Goal: Task Accomplishment & Management: Use online tool/utility

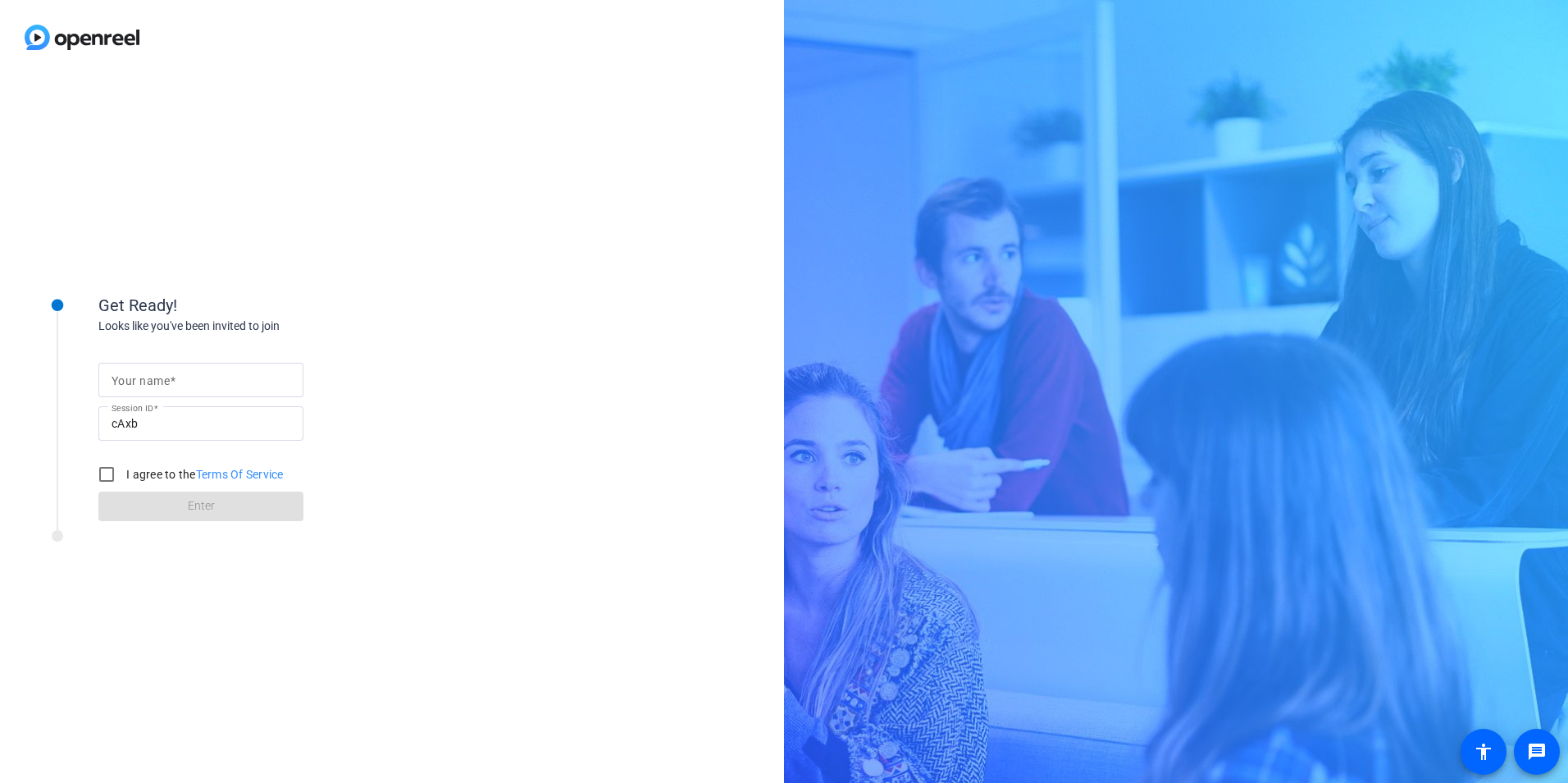
click at [170, 375] on span at bounding box center [173, 381] width 6 height 13
click at [170, 374] on input "Your name" at bounding box center [201, 379] width 179 height 20
drag, startPoint x: 98, startPoint y: 474, endPoint x: 100, endPoint y: 458, distance: 16.1
click at [99, 474] on input "I agree to the Terms Of Service" at bounding box center [107, 474] width 33 height 33
checkbox input "true"
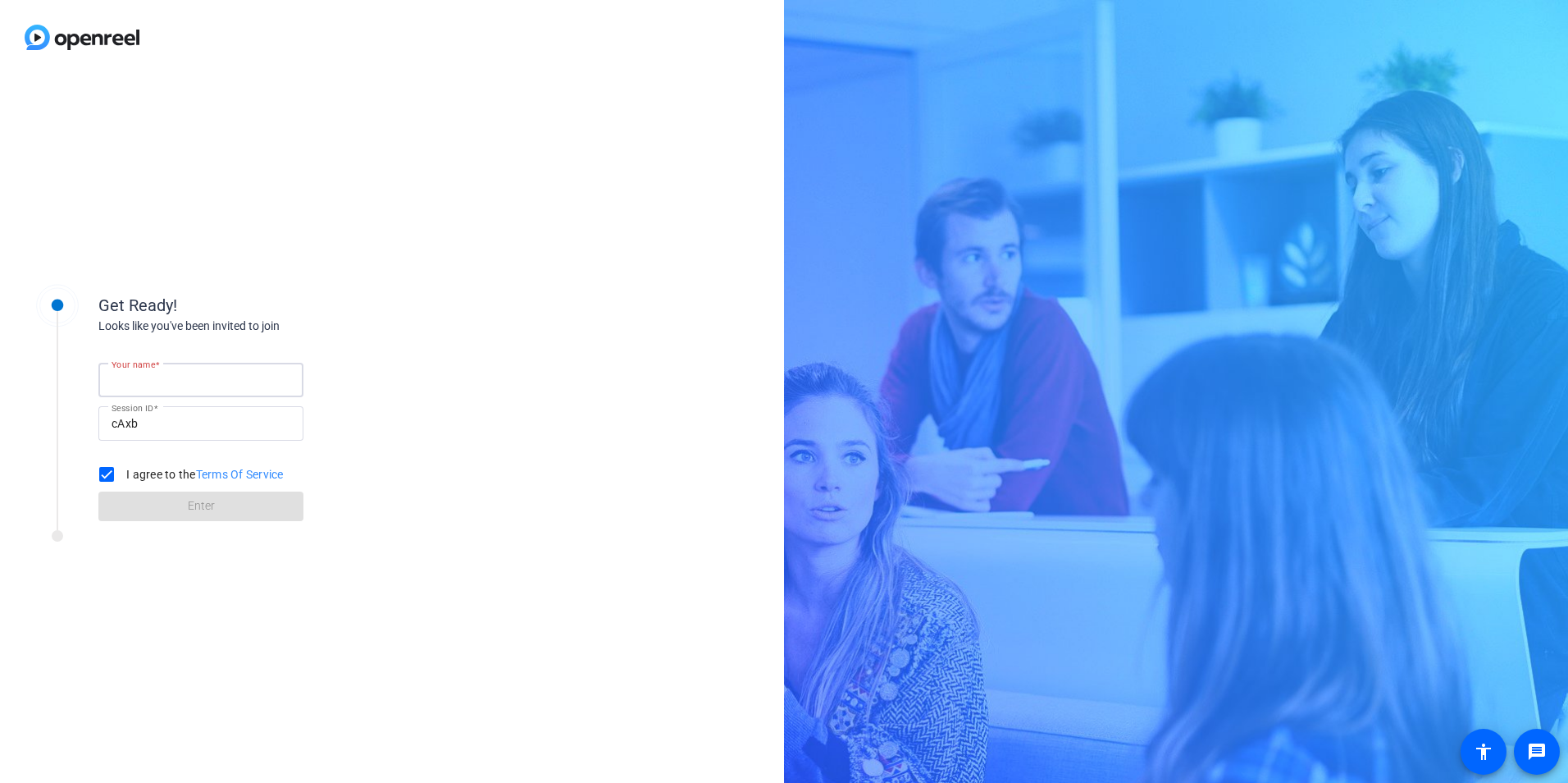
click at [138, 388] on input "Your name" at bounding box center [201, 379] width 179 height 20
type input "Prof [PERSON_NAME]"
click at [141, 503] on span at bounding box center [200, 507] width 205 height 40
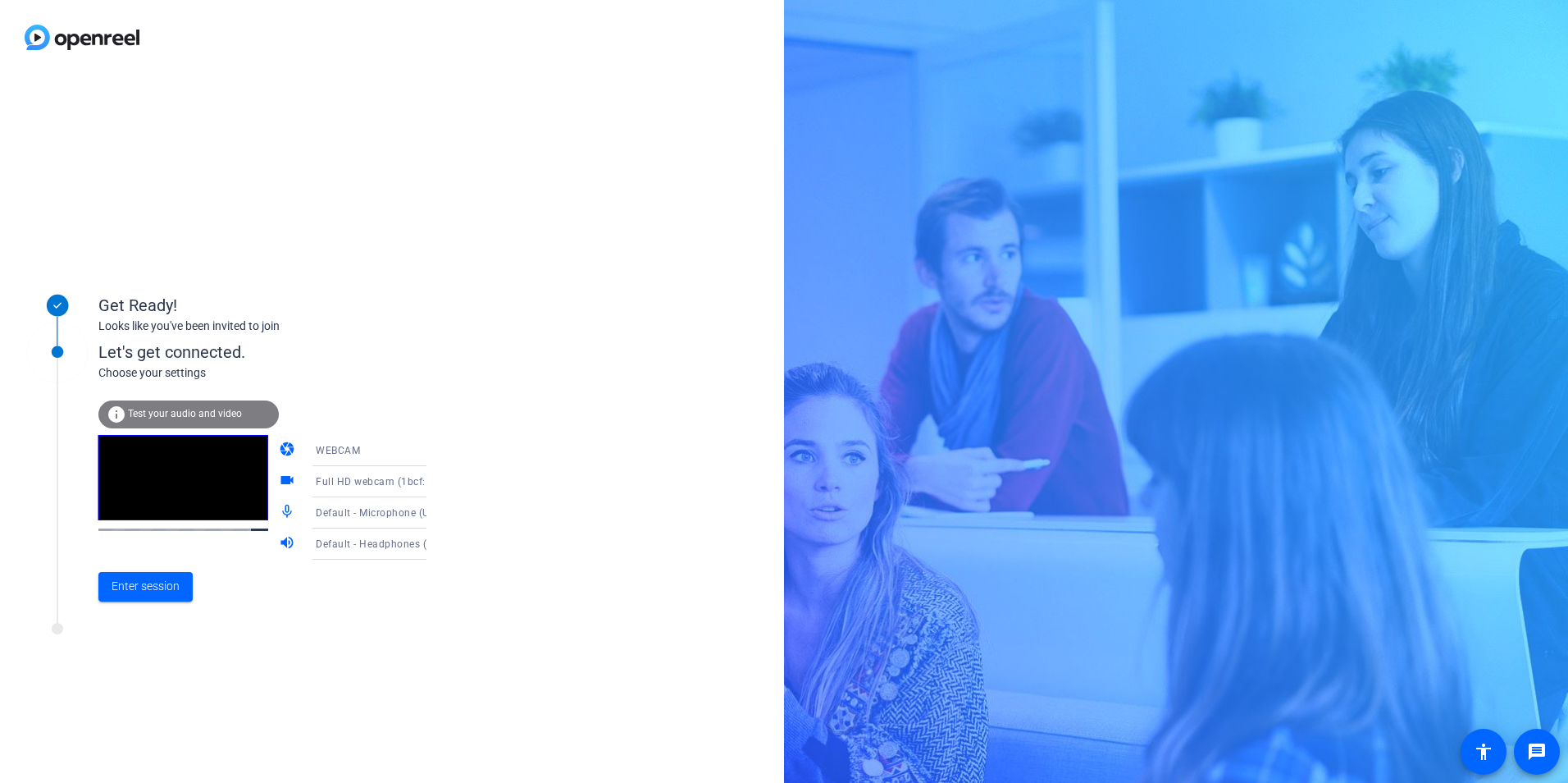
click at [433, 485] on icon at bounding box center [442, 481] width 20 height 20
click at [722, 501] on div at bounding box center [784, 392] width 1568 height 783
click at [393, 458] on div "WEBCAM" at bounding box center [377, 450] width 123 height 21
click at [493, 383] on div at bounding box center [784, 392] width 1568 height 783
click at [135, 607] on div "Enter session" at bounding box center [279, 586] width 362 height 54
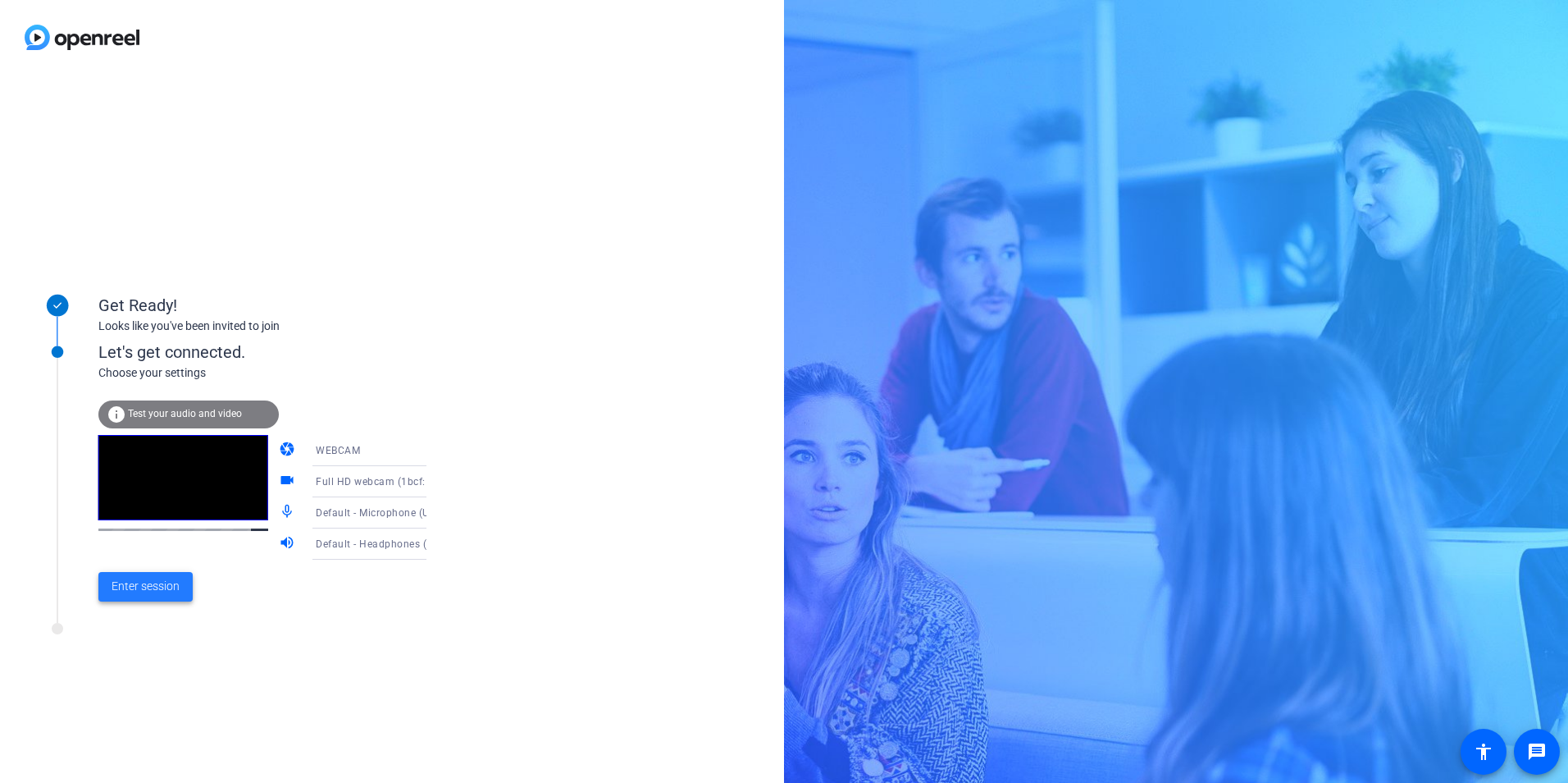
click at [134, 592] on span "Enter session" at bounding box center [145, 586] width 68 height 17
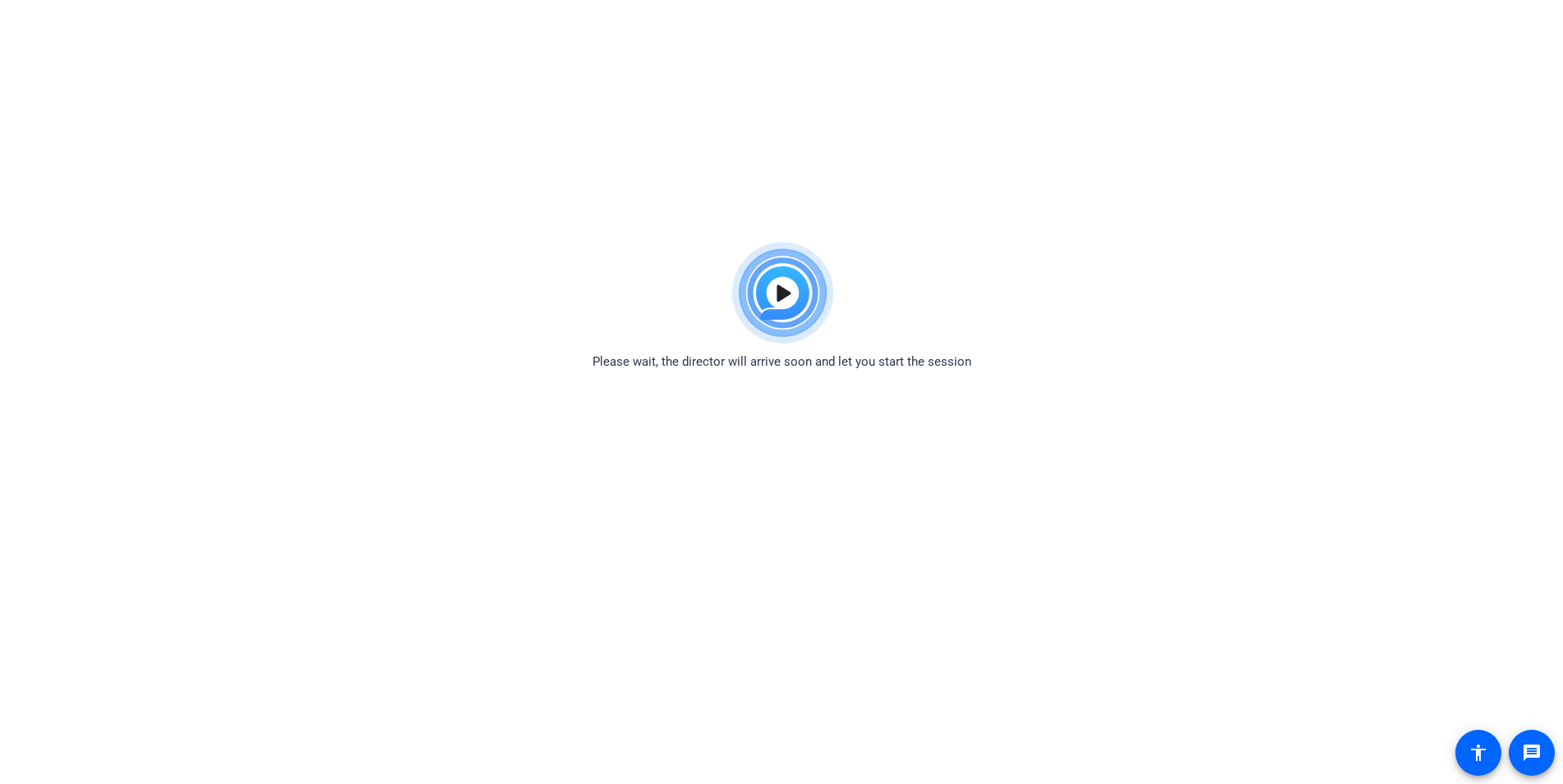
click at [787, 285] on img at bounding box center [782, 293] width 121 height 118
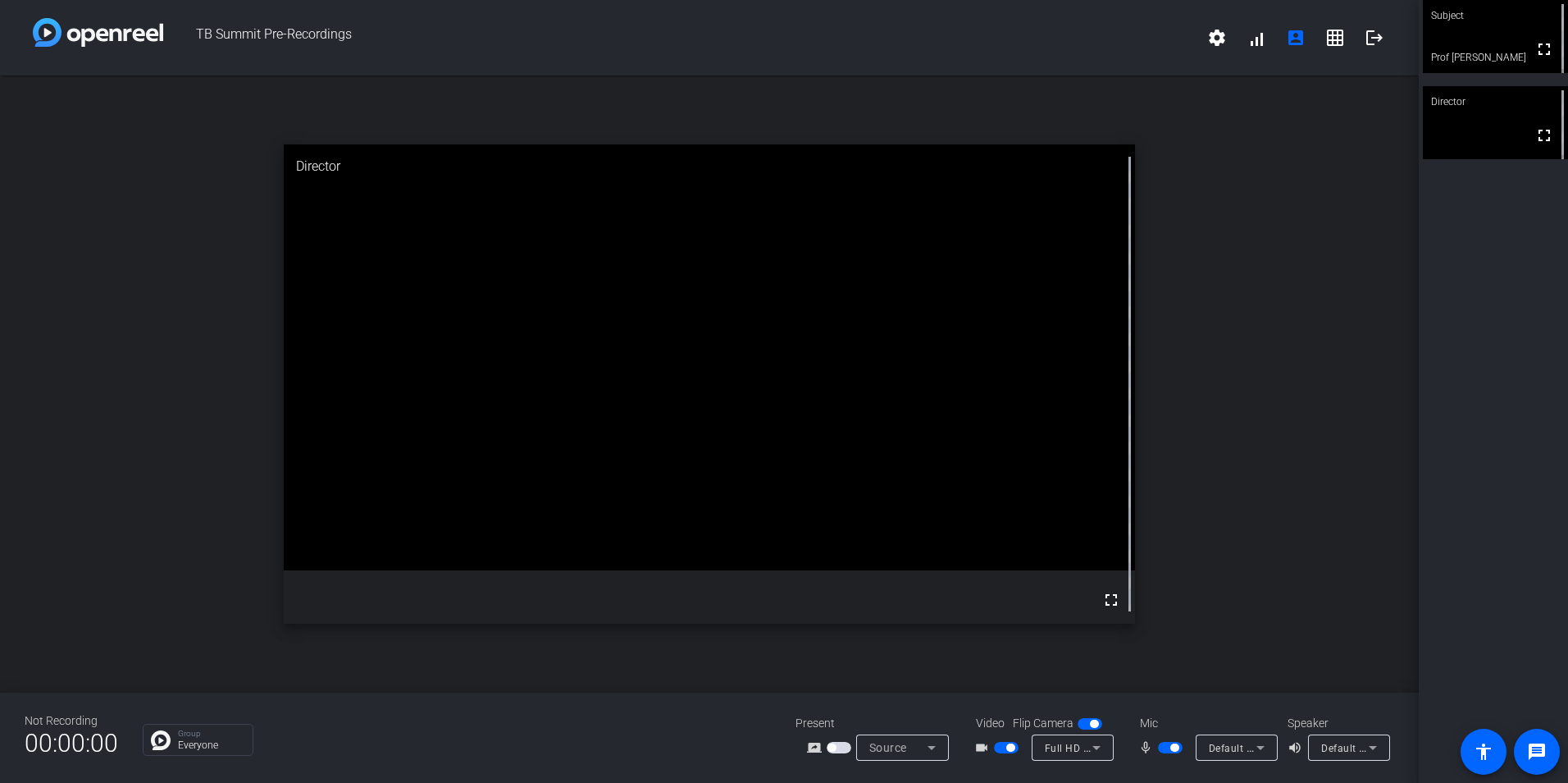
click at [1093, 748] on icon at bounding box center [1096, 747] width 20 height 20
click at [1167, 669] on div at bounding box center [784, 392] width 1568 height 783
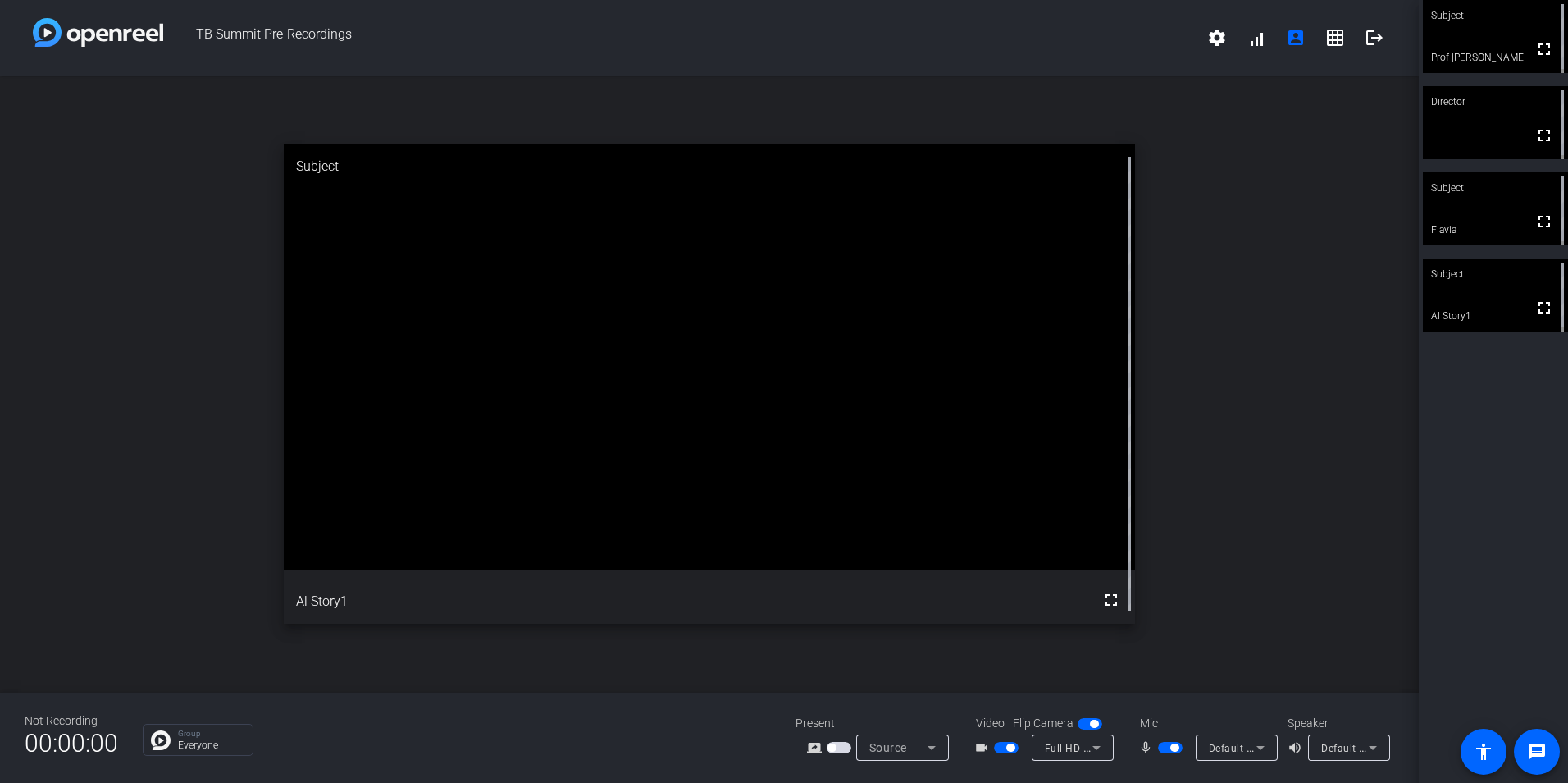
click at [1003, 746] on span "button" at bounding box center [1006, 747] width 25 height 11
click at [1164, 743] on span "button" at bounding box center [1170, 747] width 25 height 11
click at [1002, 751] on span "button" at bounding box center [1006, 747] width 25 height 11
click at [998, 747] on span "button" at bounding box center [1006, 747] width 25 height 11
click at [995, 747] on span "button" at bounding box center [999, 747] width 8 height 8
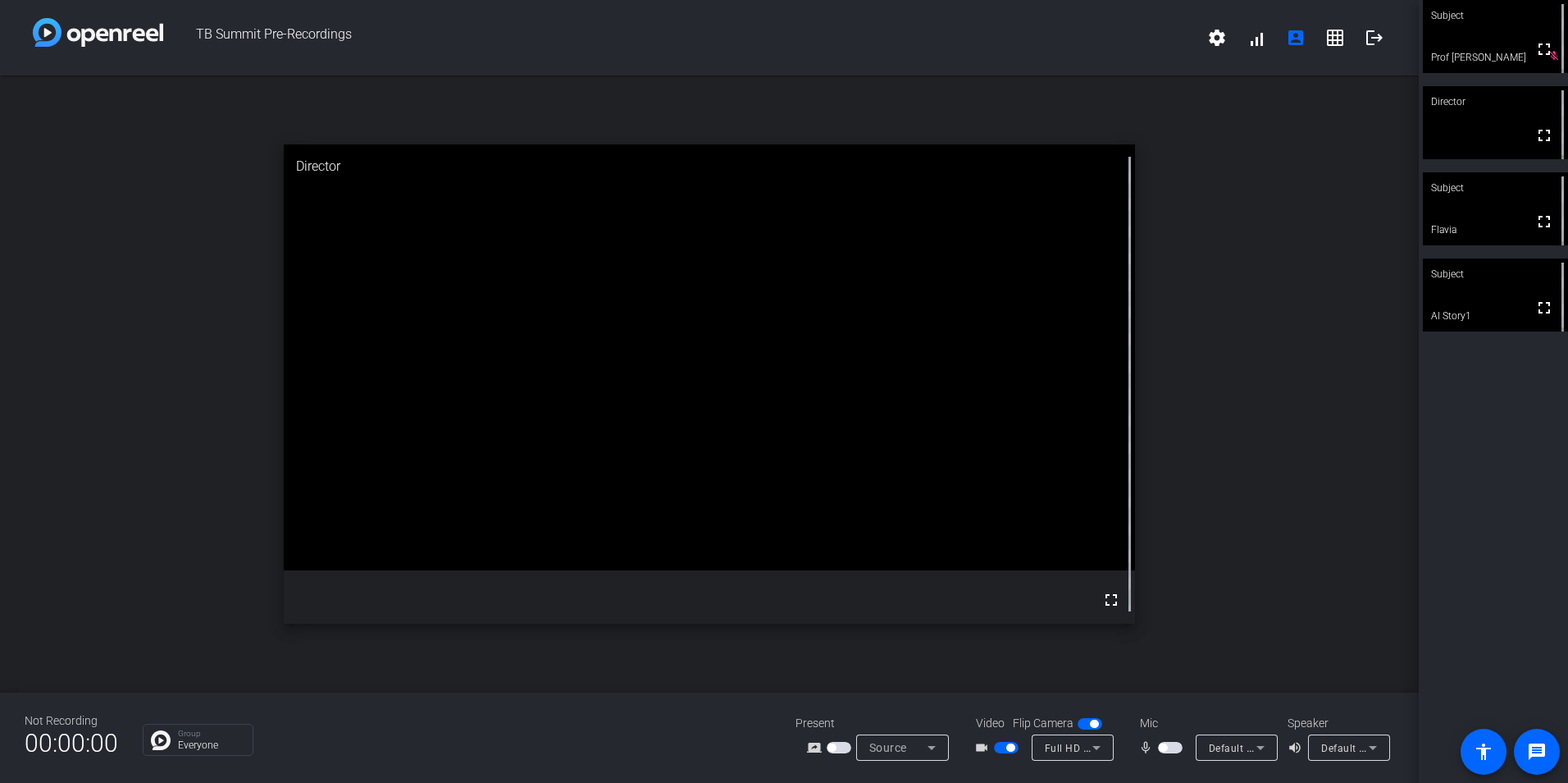
click at [1001, 741] on span "button" at bounding box center [1006, 747] width 25 height 11
click at [997, 747] on span "button" at bounding box center [999, 747] width 8 height 8
click at [1490, 36] on video at bounding box center [1495, 36] width 145 height 73
click at [1490, 36] on video at bounding box center [1495, 37] width 143 height 73
click at [1490, 36] on video at bounding box center [1495, 36] width 145 height 73
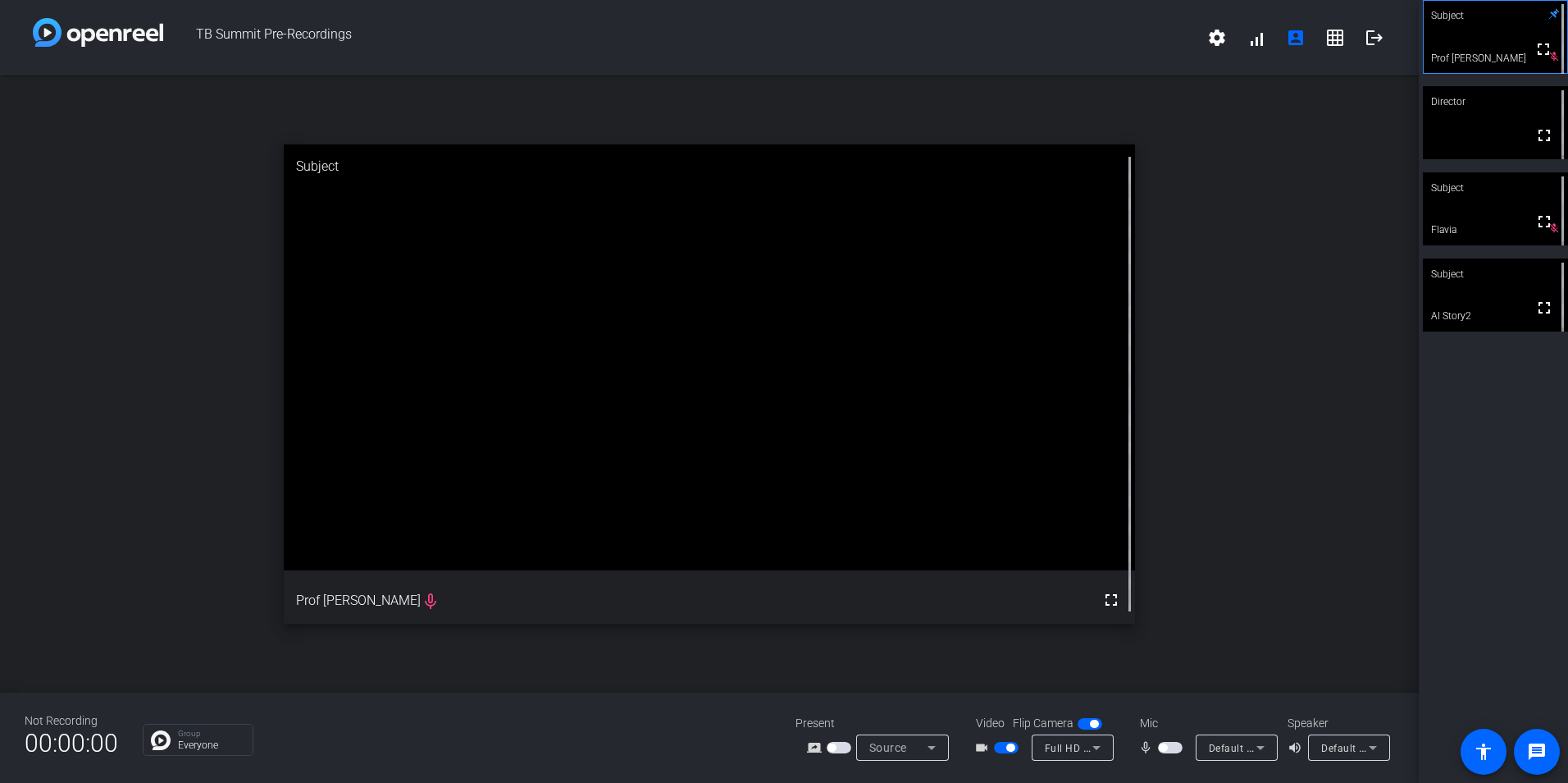
click at [1507, 281] on div "Subject" at bounding box center [1495, 274] width 145 height 31
click at [1010, 744] on span "button" at bounding box center [1010, 747] width 8 height 8
click at [928, 742] on icon at bounding box center [932, 747] width 20 height 20
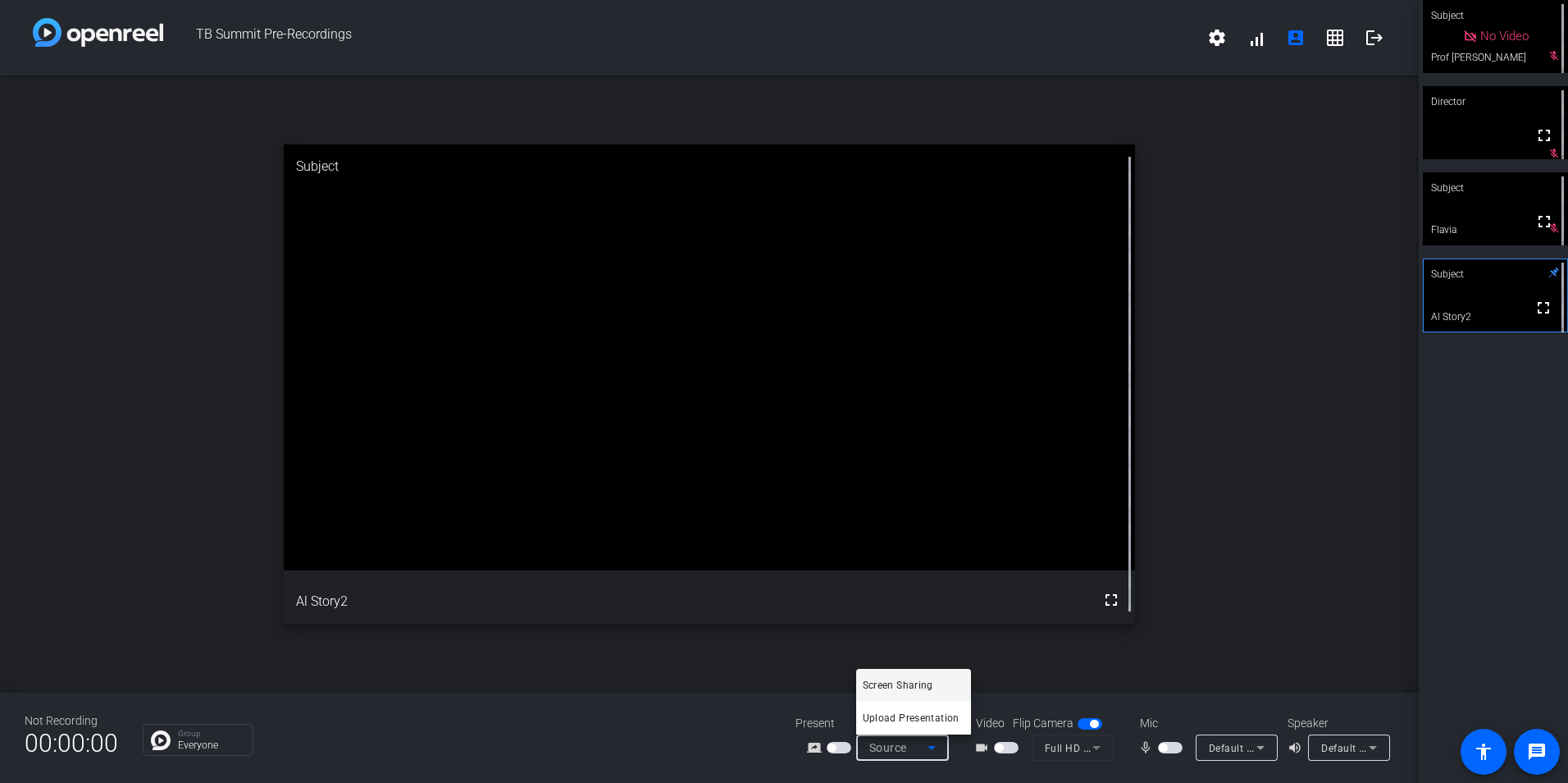
click at [744, 719] on div at bounding box center [784, 392] width 1568 height 783
click at [1524, 319] on span at bounding box center [1543, 308] width 40 height 40
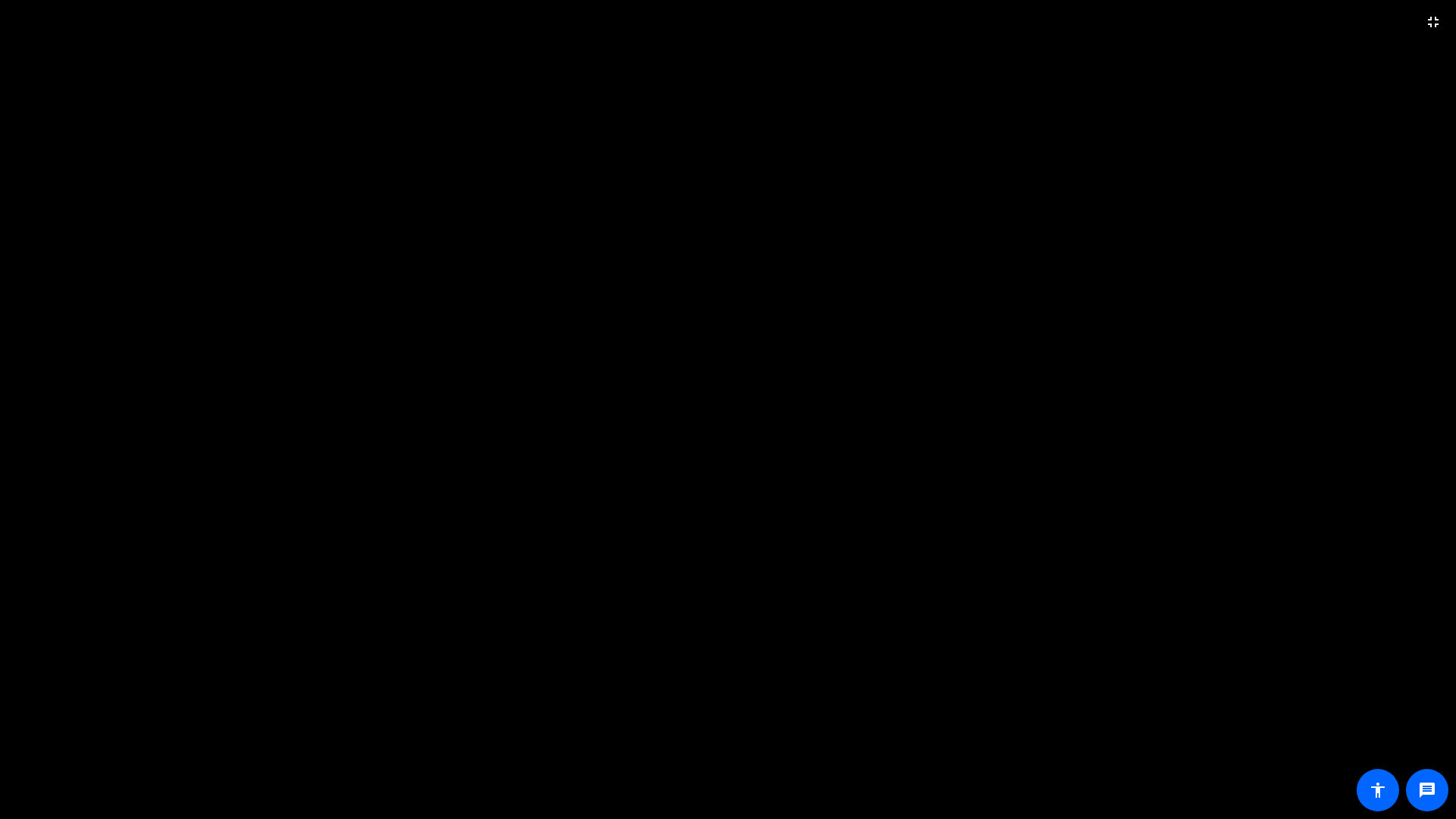
click at [851, 83] on video at bounding box center [728, 409] width 1456 height 819
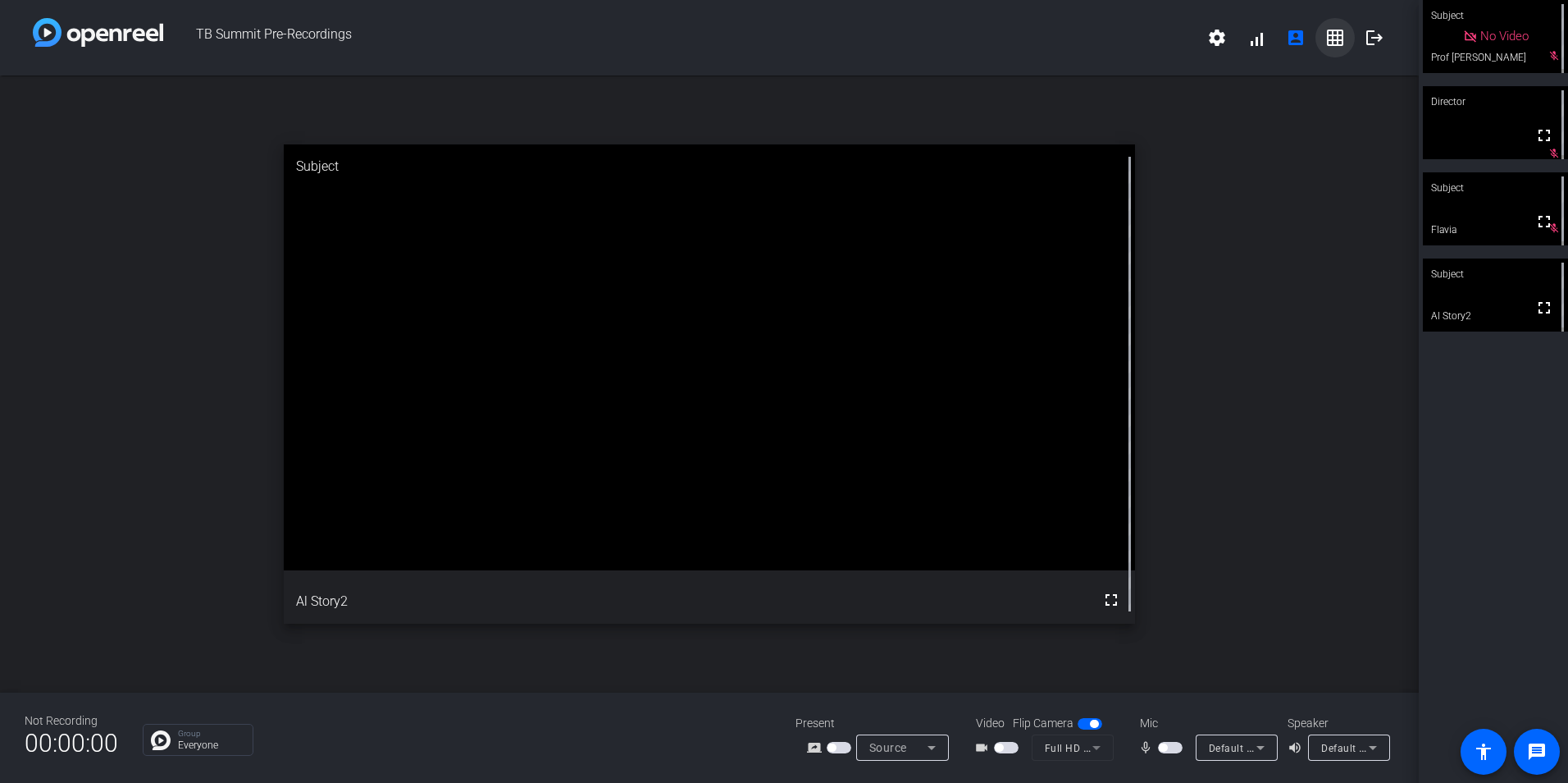
click at [1332, 28] on mat-icon "grid_on" at bounding box center [1334, 38] width 20 height 20
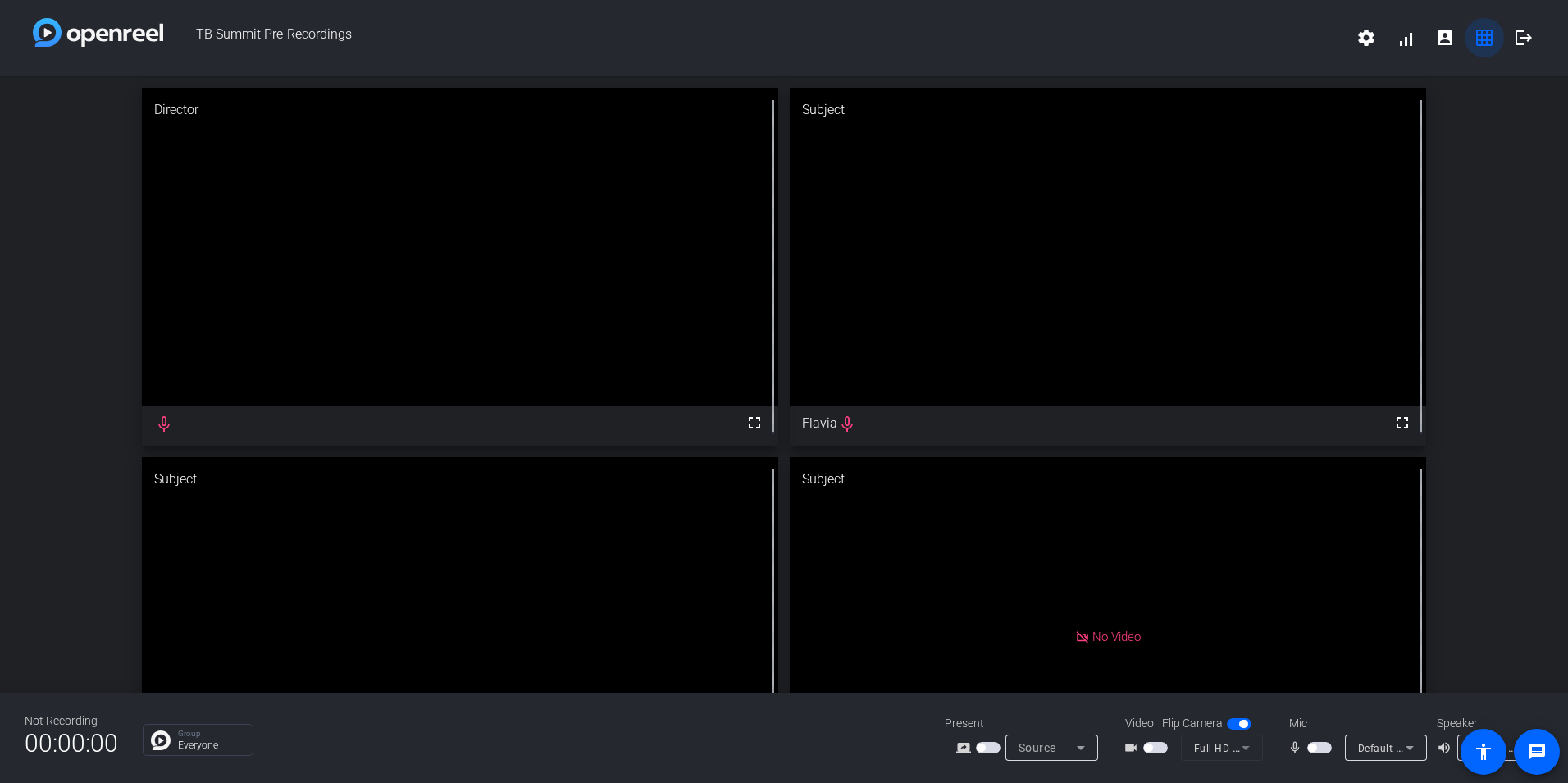
click at [1477, 34] on mat-icon "grid_on" at bounding box center [1484, 38] width 20 height 20
click at [1454, 36] on mat-icon "account_box" at bounding box center [1444, 38] width 20 height 20
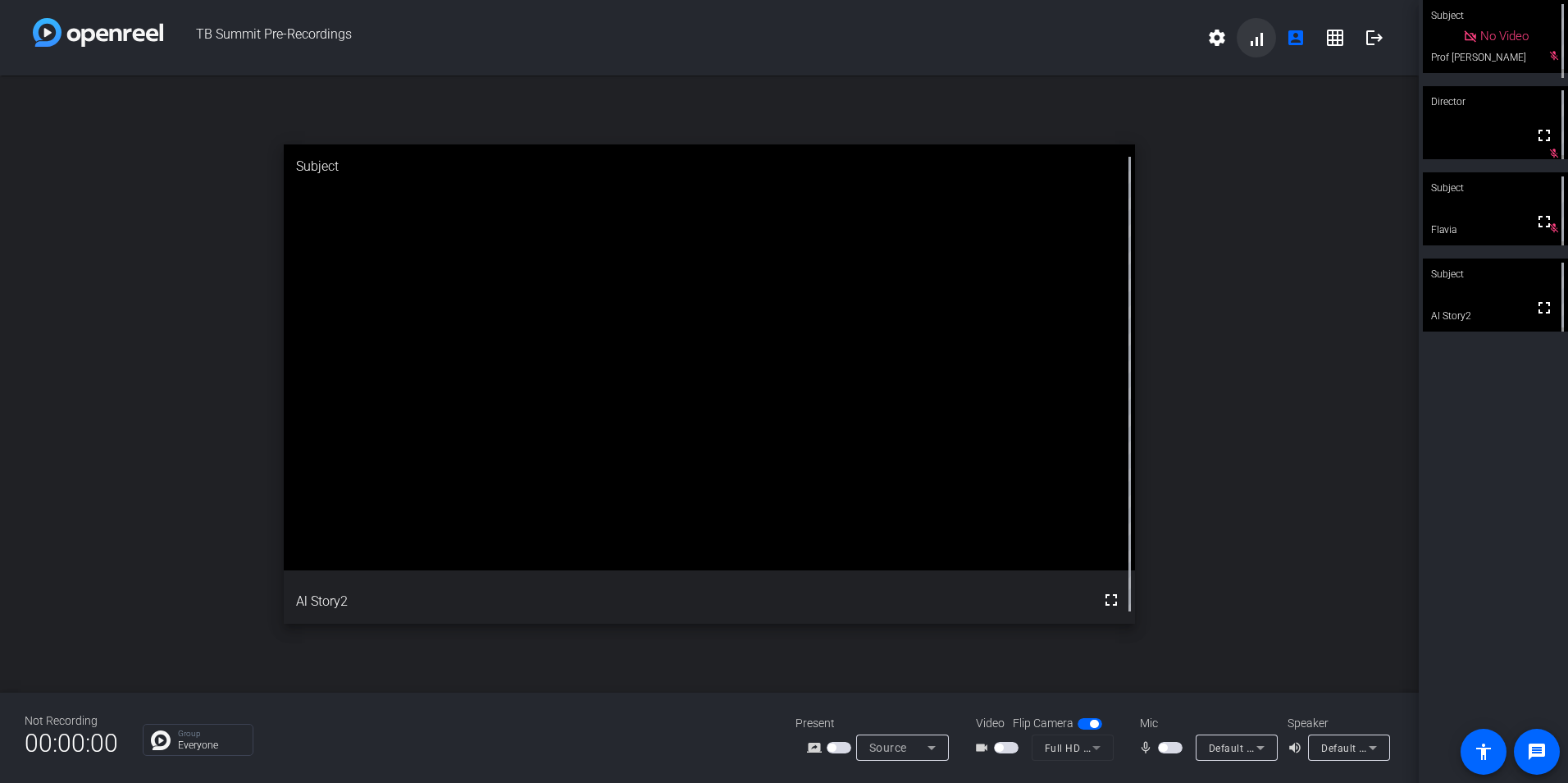
click at [1261, 35] on span at bounding box center [1256, 38] width 40 height 40
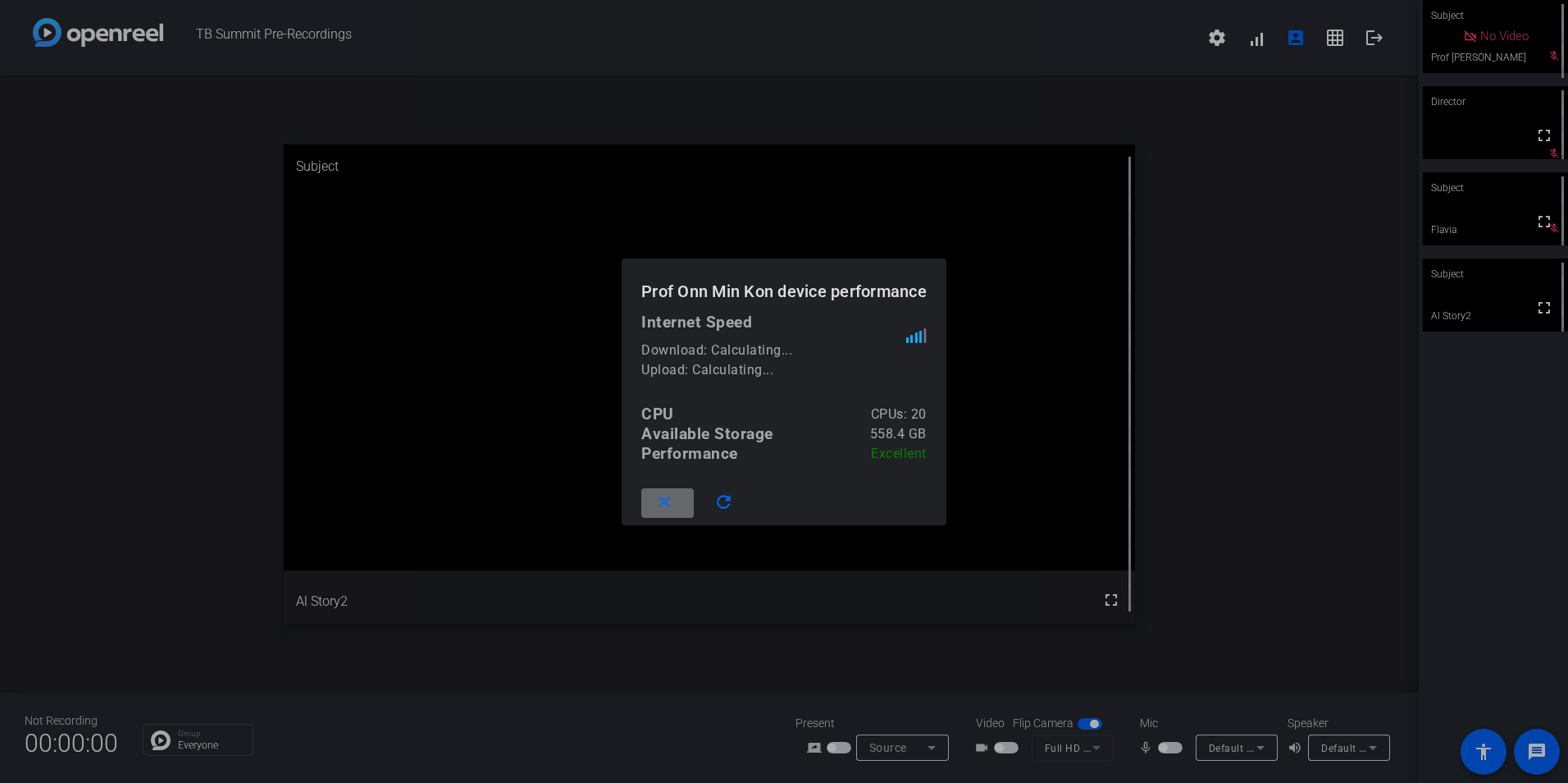
click at [664, 505] on mat-icon "close" at bounding box center [665, 503] width 21 height 21
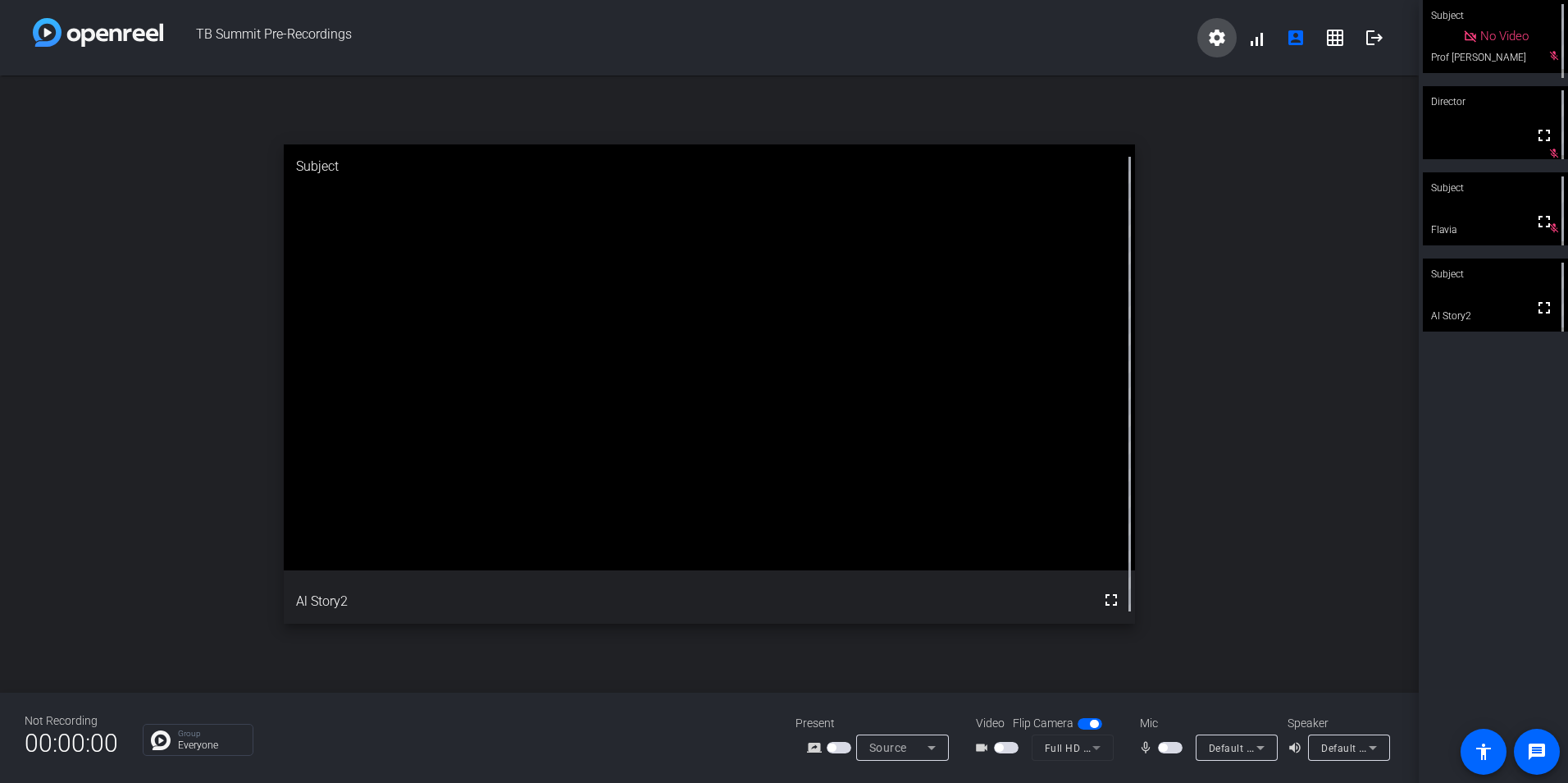
click at [1213, 46] on mat-icon "settings" at bounding box center [1216, 38] width 20 height 20
click at [1253, 256] on div at bounding box center [784, 392] width 1568 height 783
click at [1487, 751] on mat-icon "accessibility" at bounding box center [1483, 751] width 20 height 20
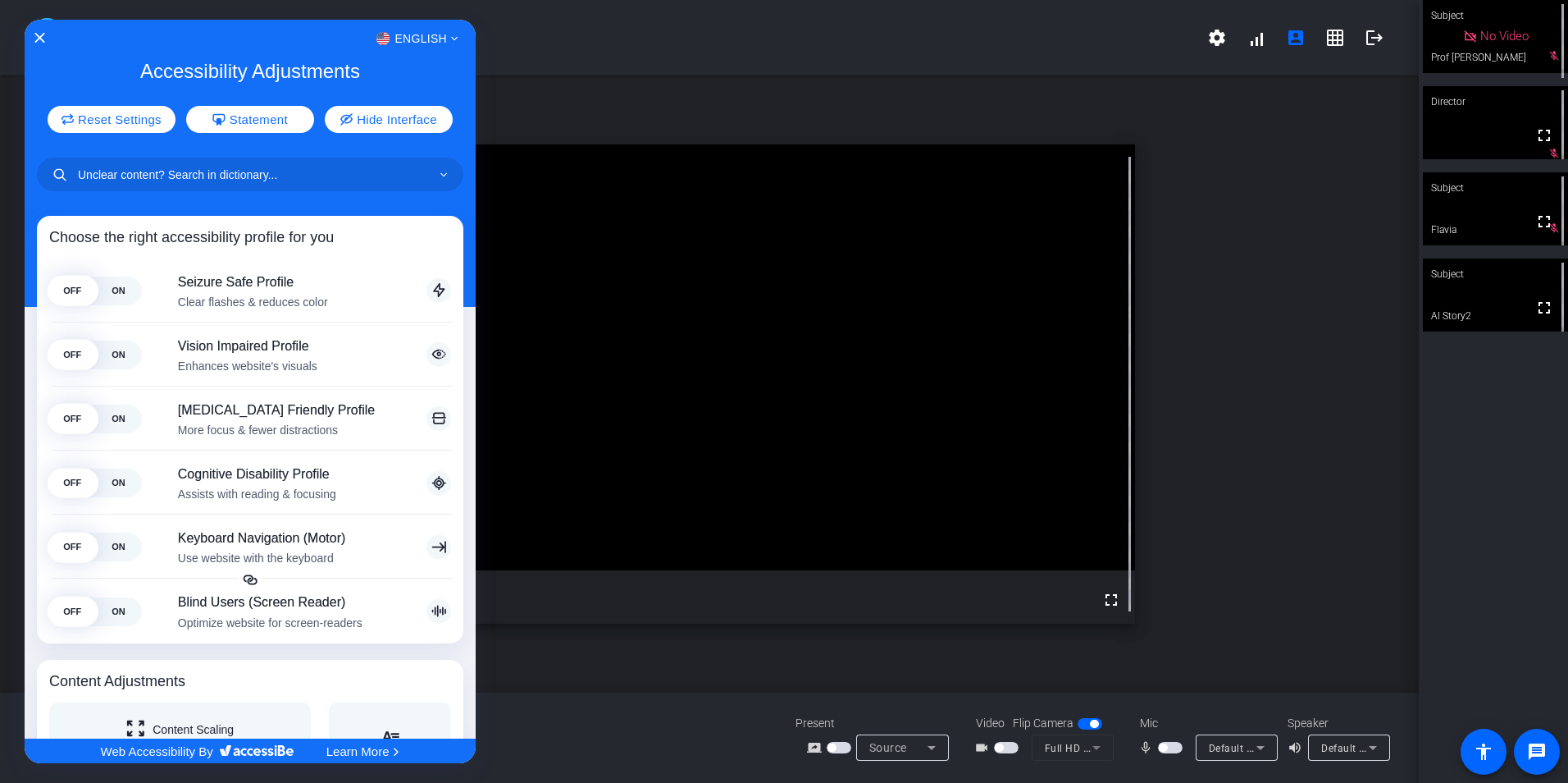
click at [646, 48] on div at bounding box center [784, 392] width 1568 height 783
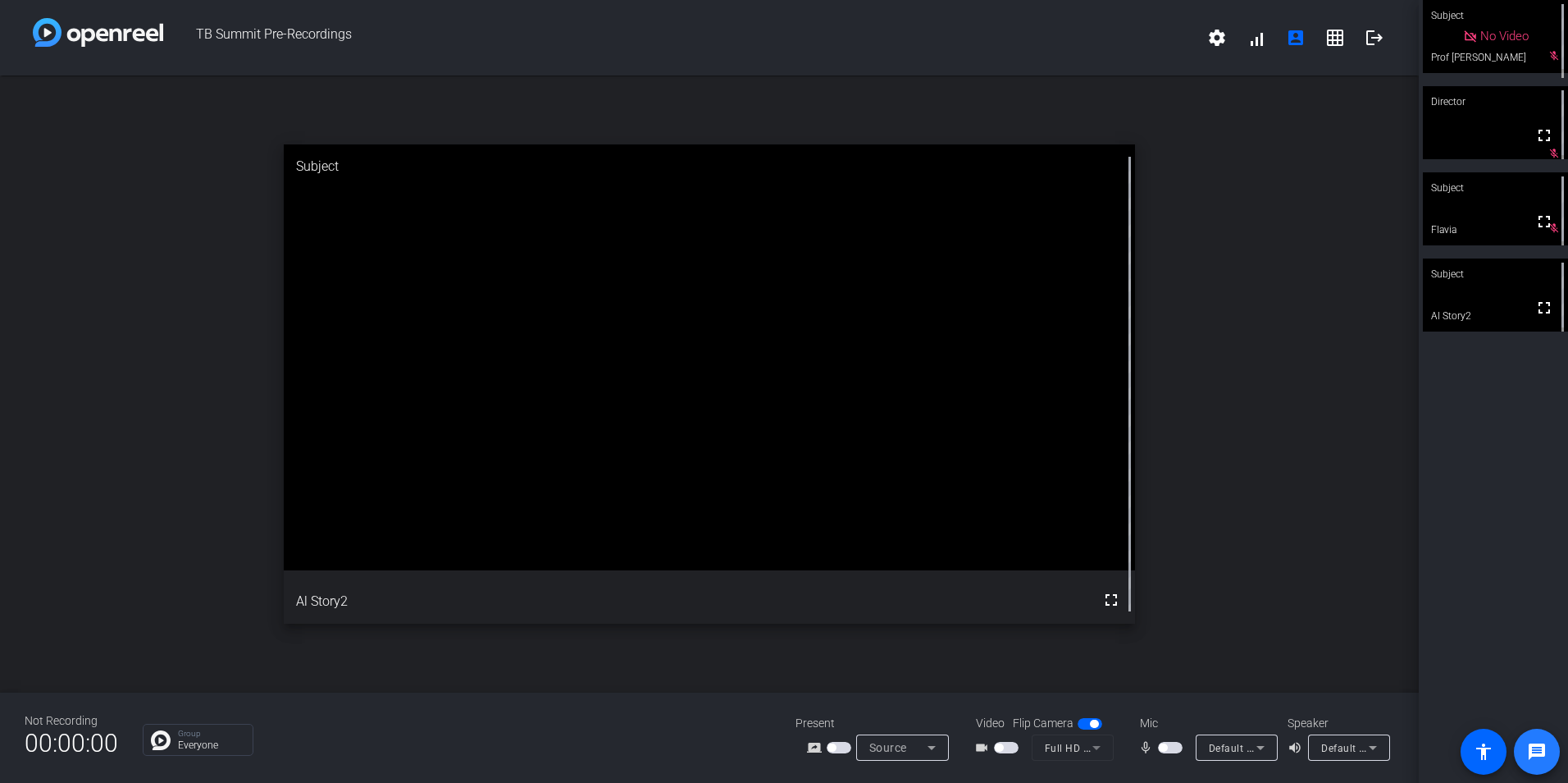
click at [1551, 746] on span at bounding box center [1537, 752] width 40 height 40
click at [465, 125] on div "open_in_new Subject fullscreen Al Story2" at bounding box center [709, 384] width 1419 height 617
click at [1007, 747] on span "button" at bounding box center [1006, 747] width 25 height 11
click at [1174, 749] on span "button" at bounding box center [1170, 747] width 25 height 11
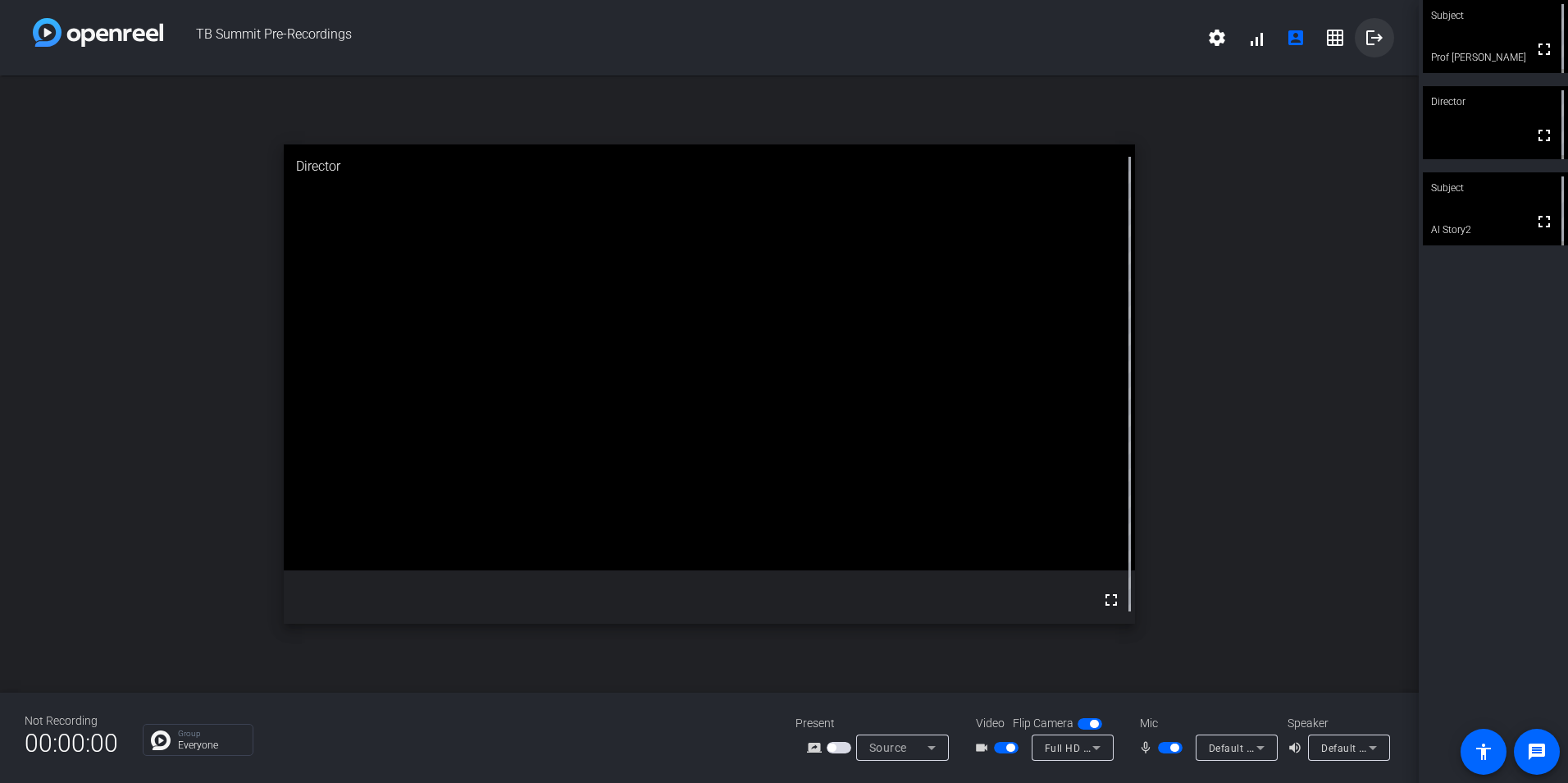
click at [1374, 28] on mat-icon "logout" at bounding box center [1374, 38] width 20 height 20
